Goal: Task Accomplishment & Management: Manage account settings

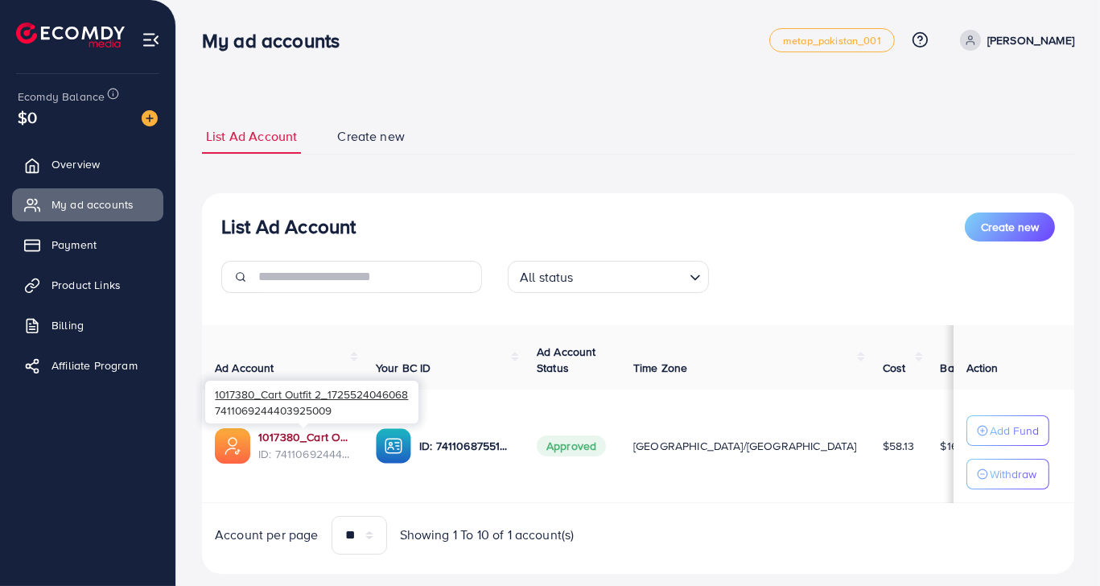
click at [331, 440] on link "1017380_Cart Outfit 2_1725524046068" at bounding box center [304, 437] width 92 height 16
click at [78, 284] on span "Product Links" at bounding box center [90, 285] width 69 height 16
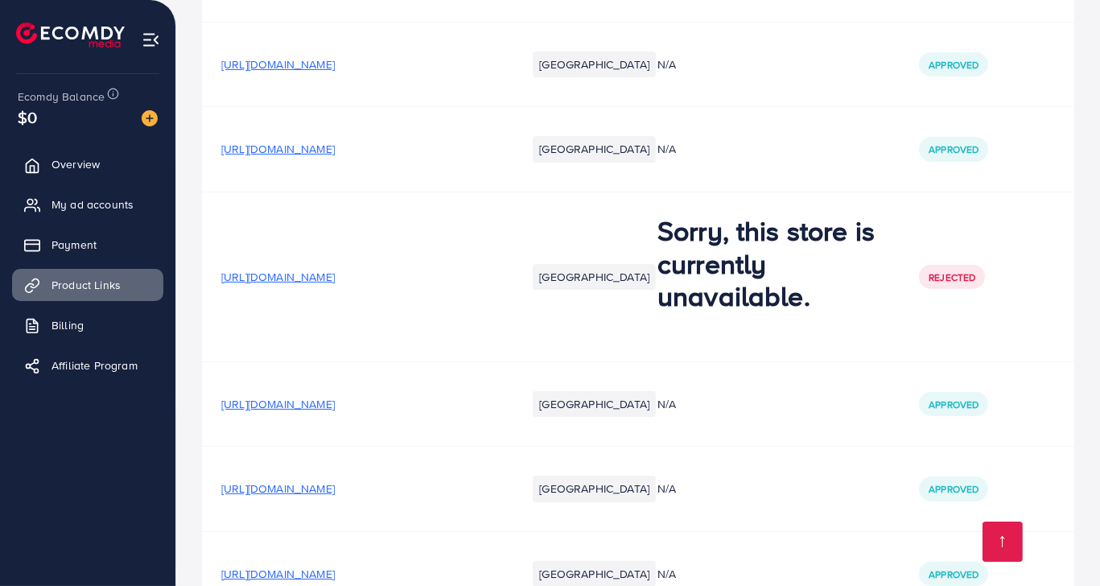
scroll to position [705, 0]
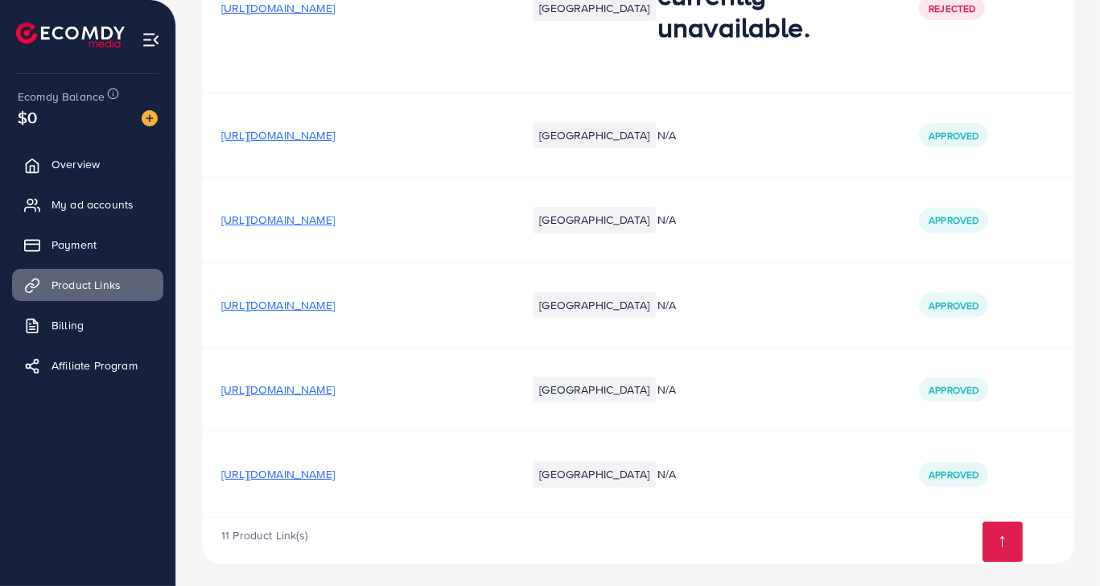
click at [335, 478] on span "[URL][DOMAIN_NAME]" at bounding box center [277, 474] width 113 height 16
